Goal: Download file/media

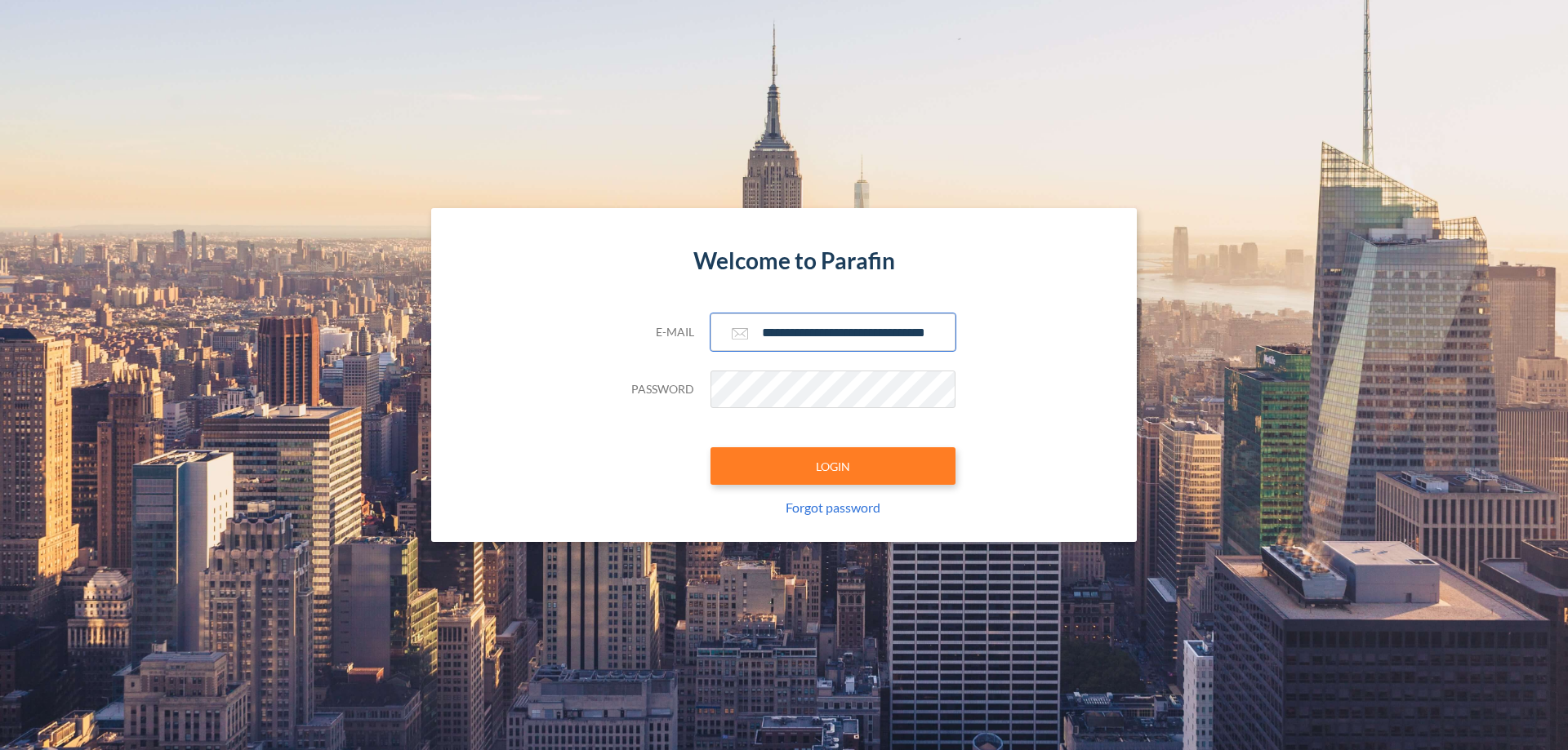
type input "**********"
click at [833, 466] on button "LOGIN" at bounding box center [833, 466] width 245 height 38
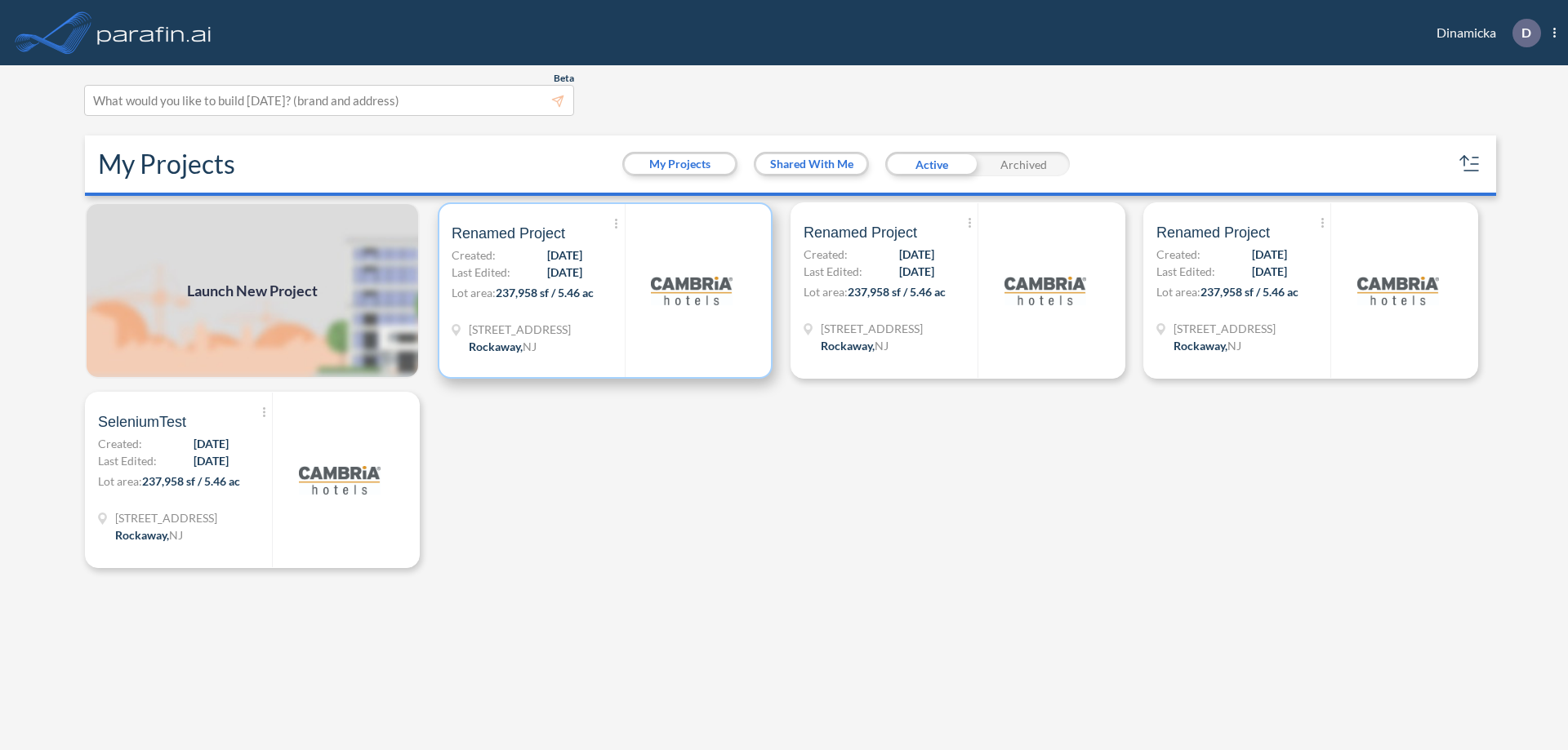
scroll to position [5, 0]
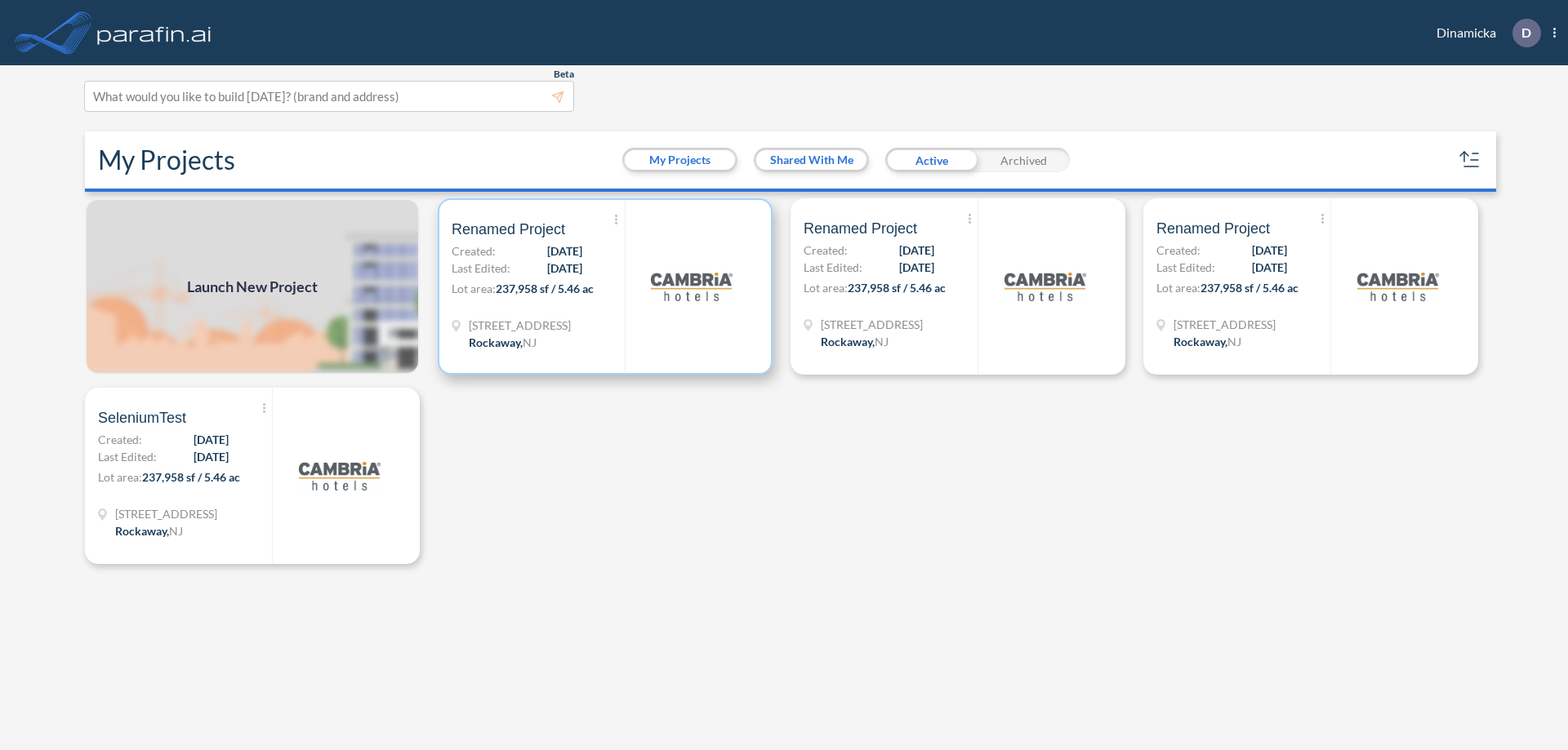
click at [605, 287] on p "Lot area: 237,958 sf / 5.46 ac" at bounding box center [538, 292] width 173 height 23
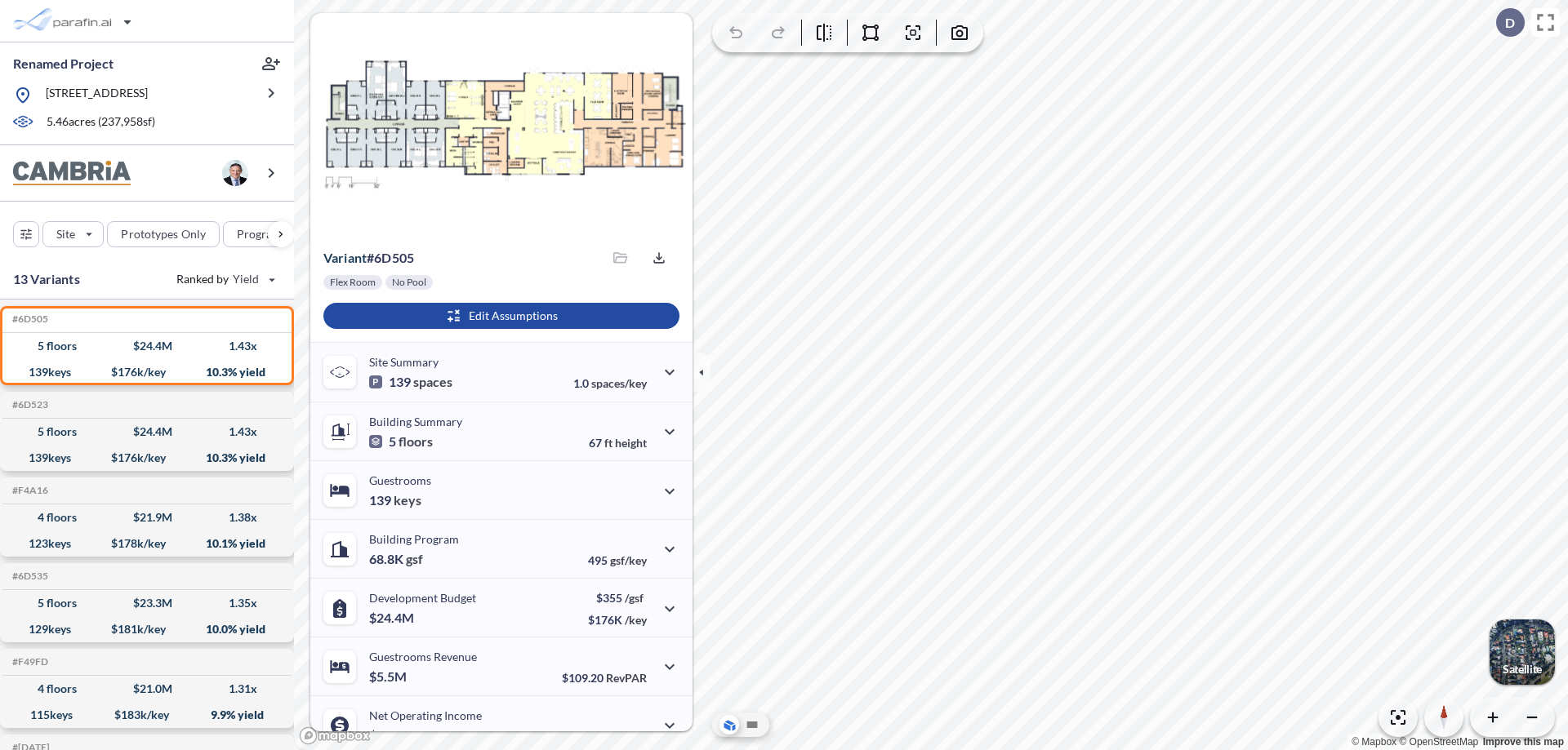
scroll to position [82, 0]
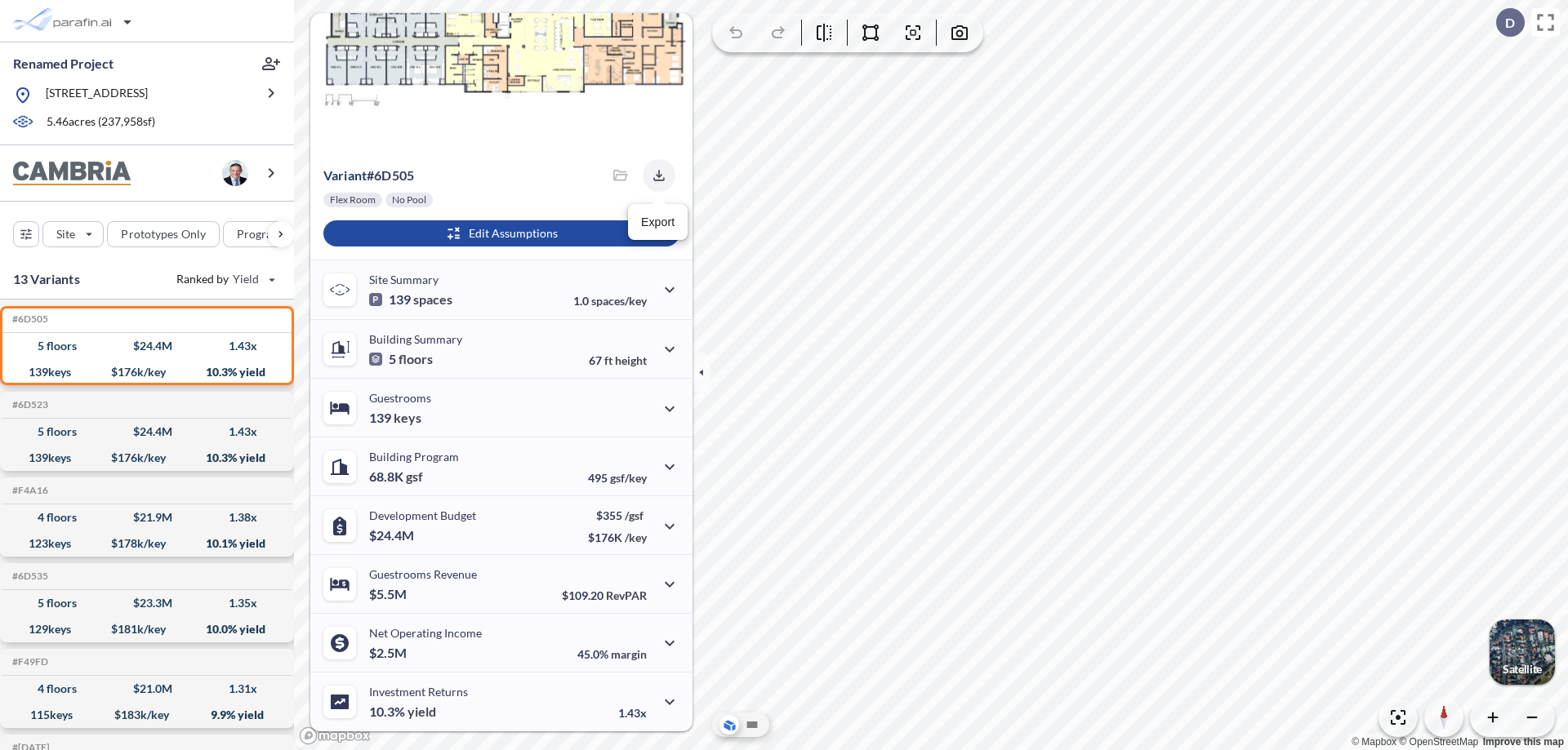
click at [654, 176] on icon "button" at bounding box center [658, 175] width 11 height 11
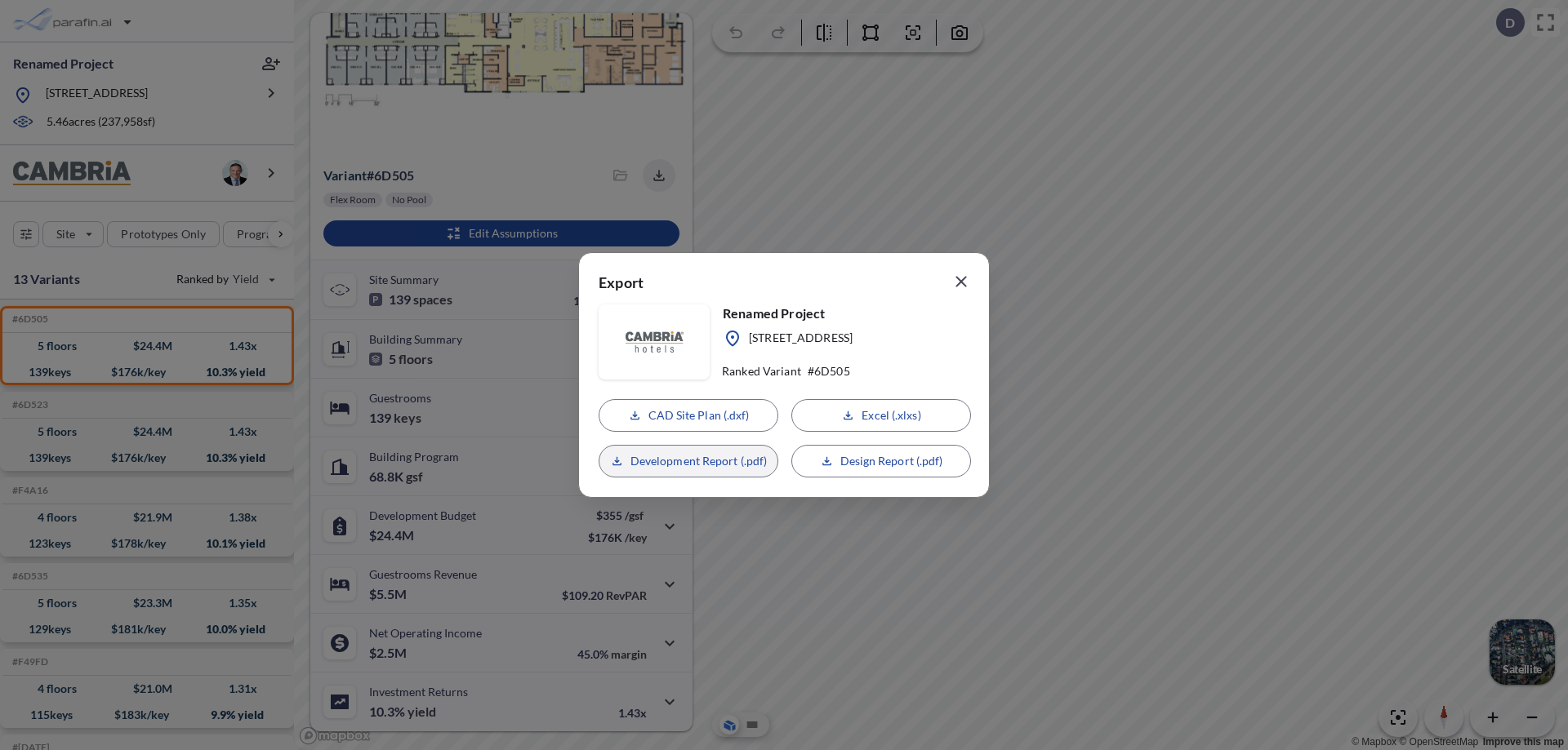
click at [688, 462] on p "Development Report (.pdf)" at bounding box center [699, 462] width 137 height 16
